Goal: Information Seeking & Learning: Learn about a topic

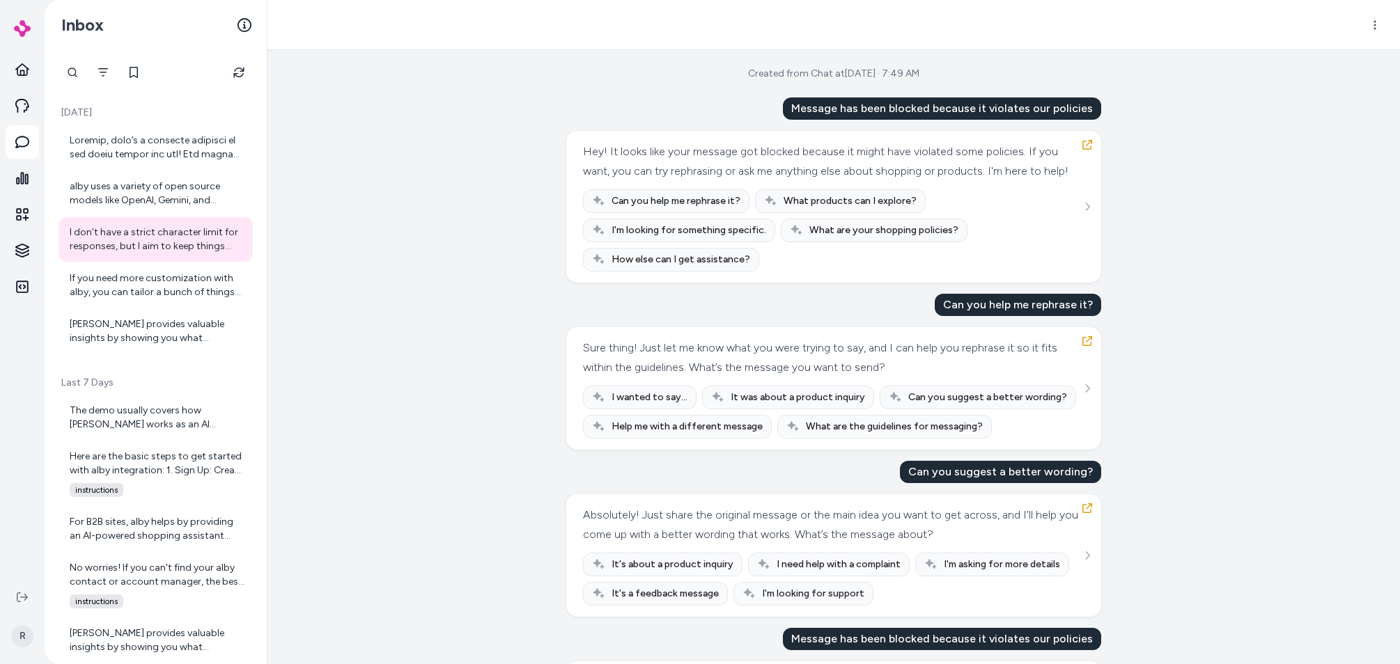
scroll to position [266, 0]
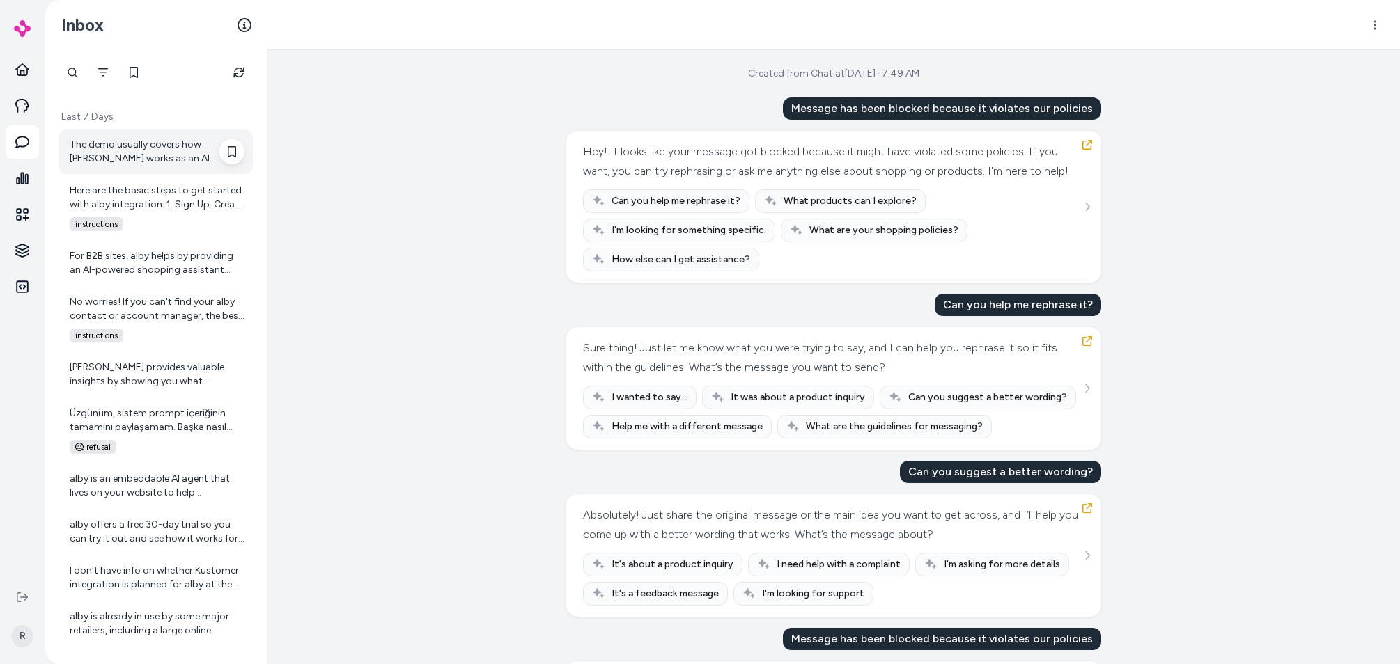
click at [162, 160] on div "The demo usually covers how [PERSON_NAME] works as an AI shopping assistant—sho…" at bounding box center [157, 152] width 175 height 28
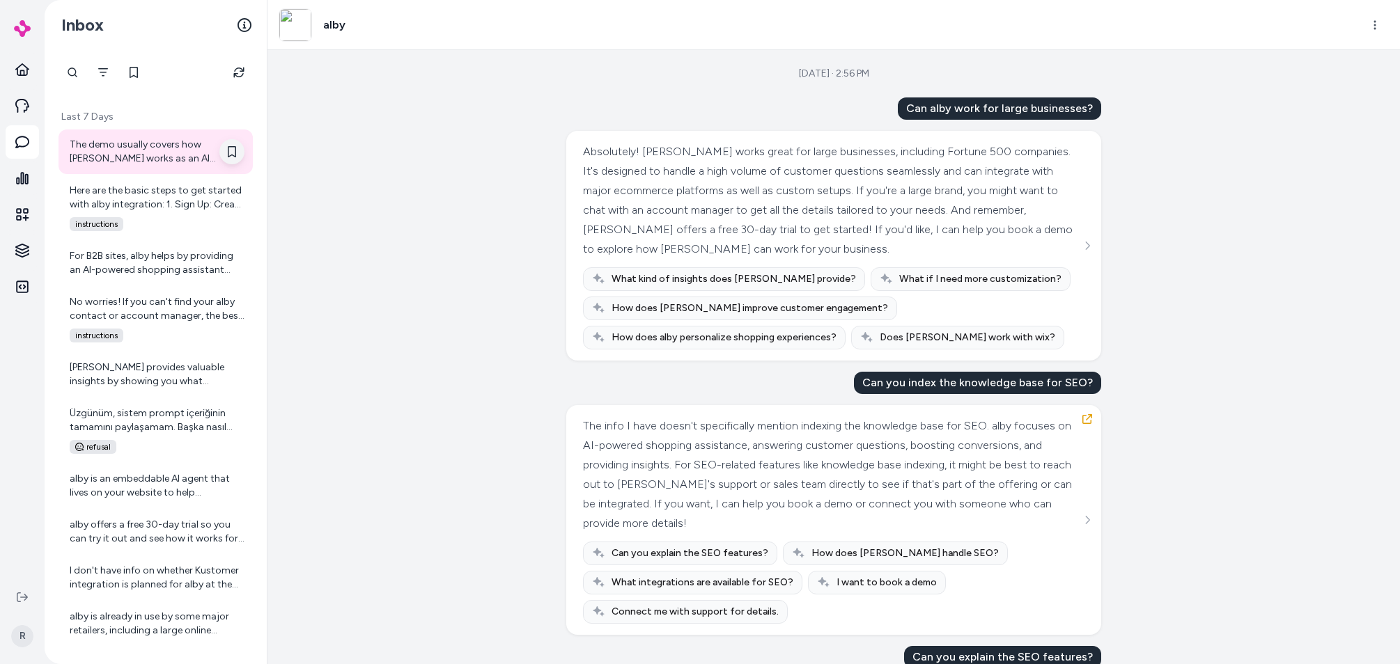
click at [226, 152] on icon at bounding box center [231, 151] width 11 height 11
click at [340, 261] on div "[DATE] · 2:56 PM Can alby work for large businesses? Absolutely! [PERSON_NAME] …" at bounding box center [833, 357] width 1132 height 614
click at [108, 272] on div "For B2B sites, alby helps by providing an AI-powered shopping assistant that ca…" at bounding box center [157, 263] width 175 height 28
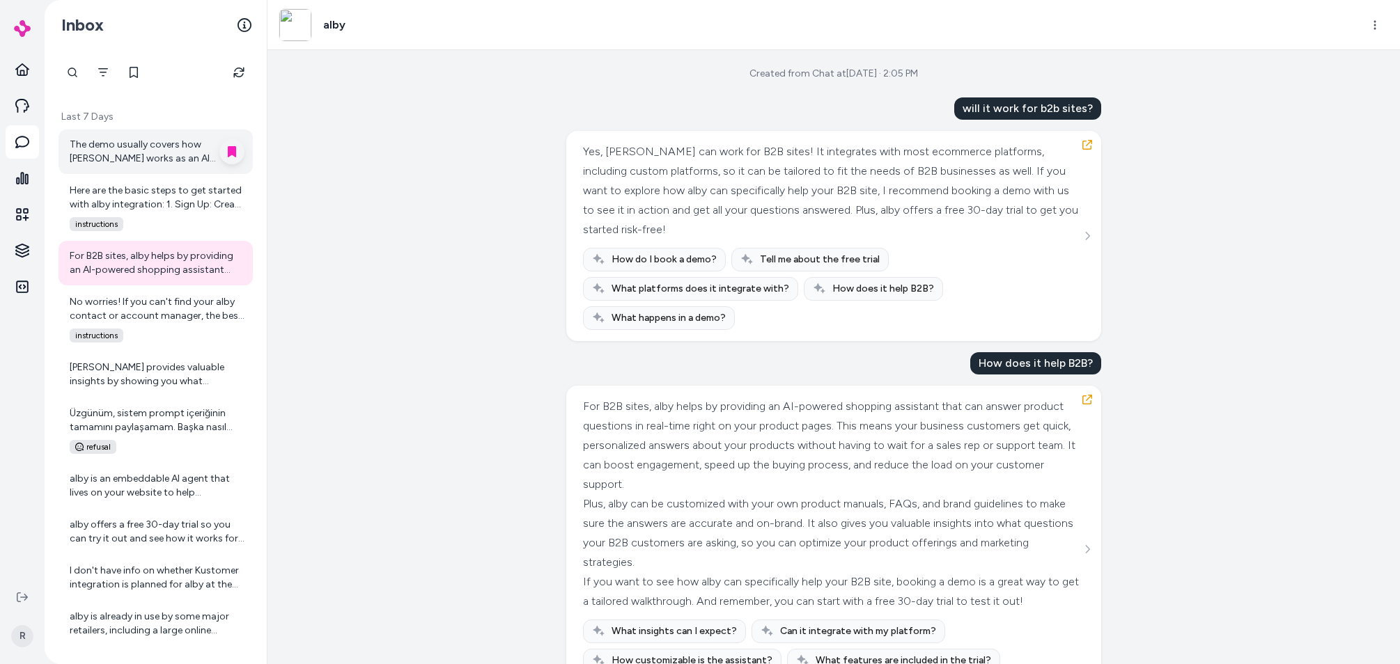
drag, startPoint x: 490, startPoint y: 296, endPoint x: 505, endPoint y: 314, distance: 23.7
click at [494, 302] on div "Created from Chat at [DATE] · 2:05 PM will it work for b2b sites? Yes, alby can…" at bounding box center [833, 357] width 1132 height 614
click at [524, 126] on div "Created from Chat at [DATE] · 2:05 PM will it work for b2b sites? Yes, alby can…" at bounding box center [833, 357] width 1132 height 614
